Goal: Navigation & Orientation: Find specific page/section

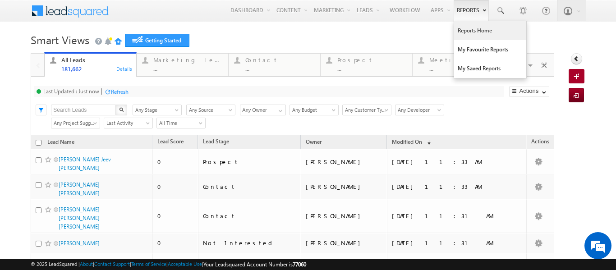
click at [472, 31] on link "Reports Home" at bounding box center [490, 30] width 72 height 19
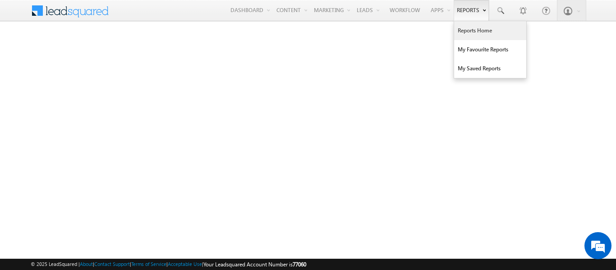
click at [466, 29] on link "Reports Home" at bounding box center [490, 30] width 72 height 19
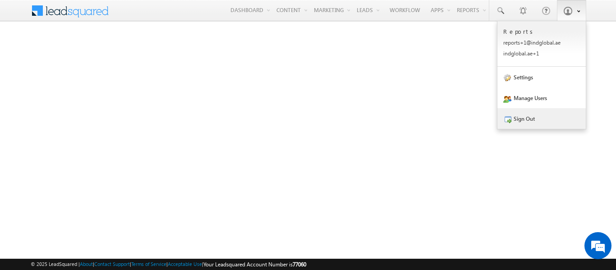
click at [524, 116] on link "Sign Out" at bounding box center [541, 118] width 88 height 21
